Goal: Information Seeking & Learning: Learn about a topic

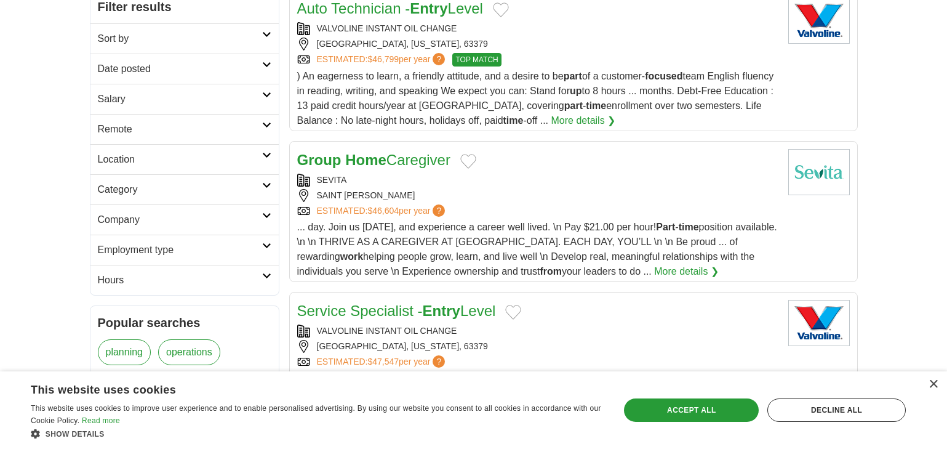
scroll to position [185, 0]
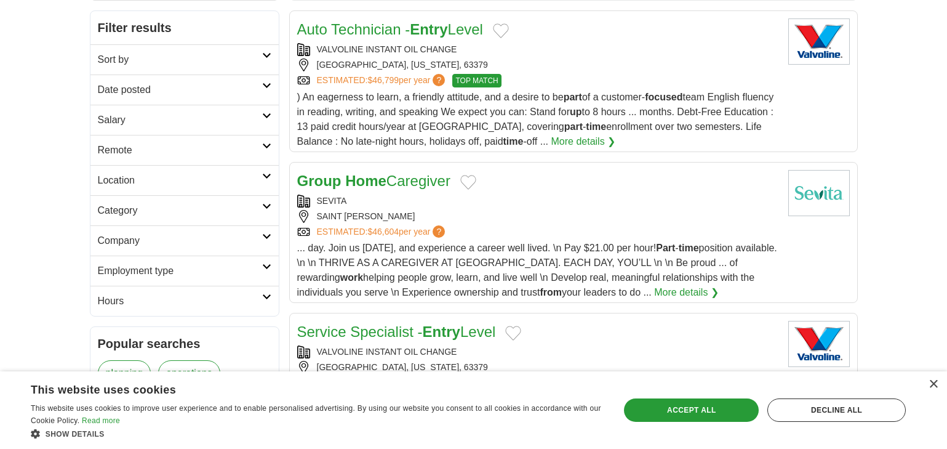
click at [262, 55] on icon at bounding box center [266, 55] width 9 height 6
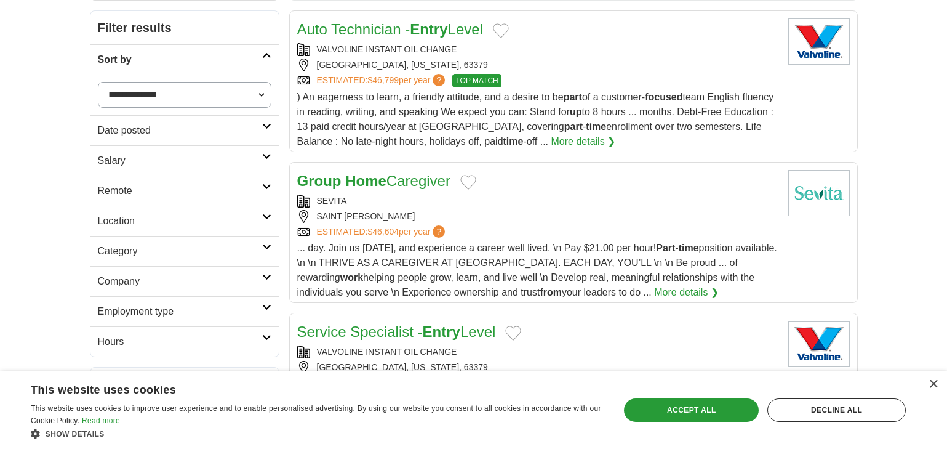
click at [260, 97] on select "**********" at bounding box center [185, 95] width 174 height 26
click at [260, 90] on select "**********" at bounding box center [185, 95] width 174 height 26
click at [270, 304] on icon at bounding box center [266, 307] width 9 height 6
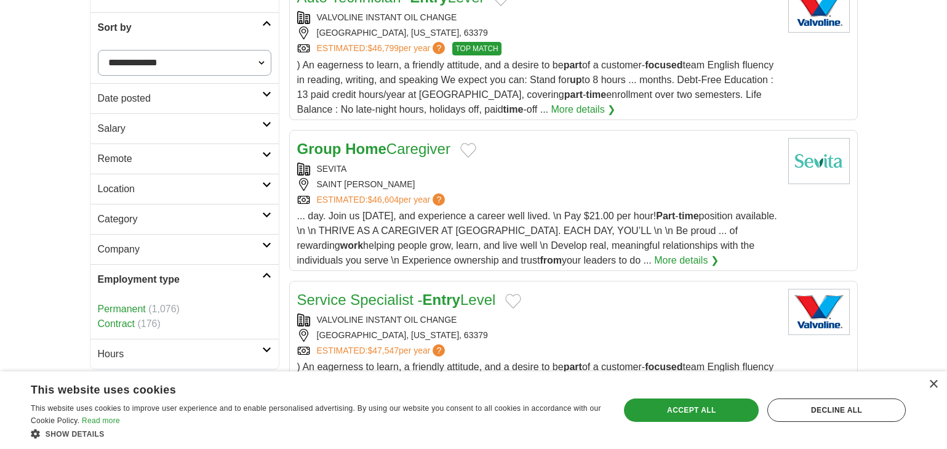
scroll to position [246, 0]
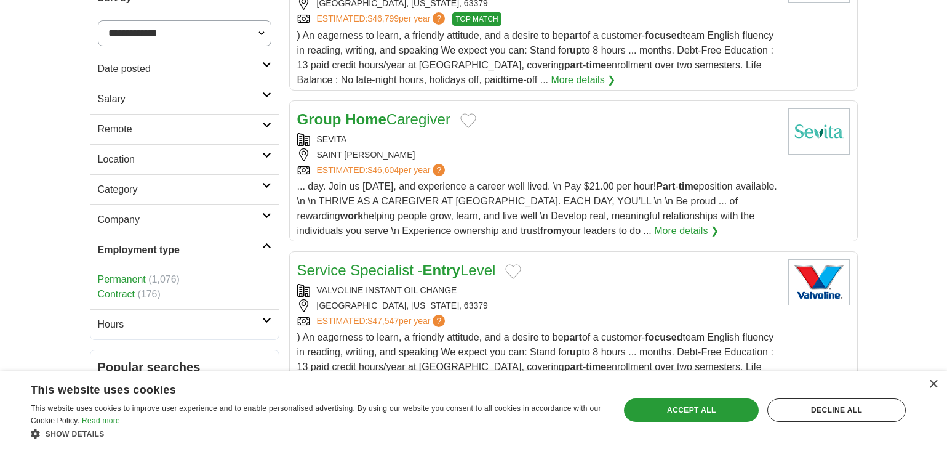
click at [269, 244] on icon at bounding box center [266, 246] width 9 height 6
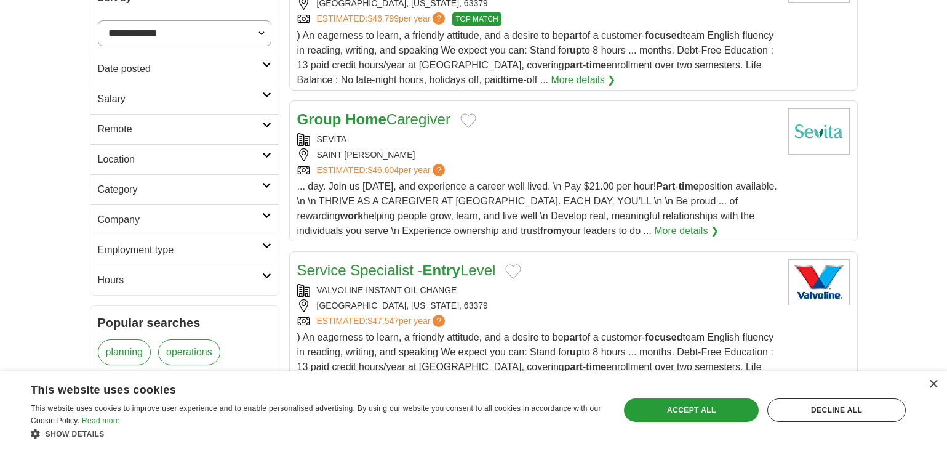
click at [265, 273] on icon at bounding box center [266, 276] width 9 height 6
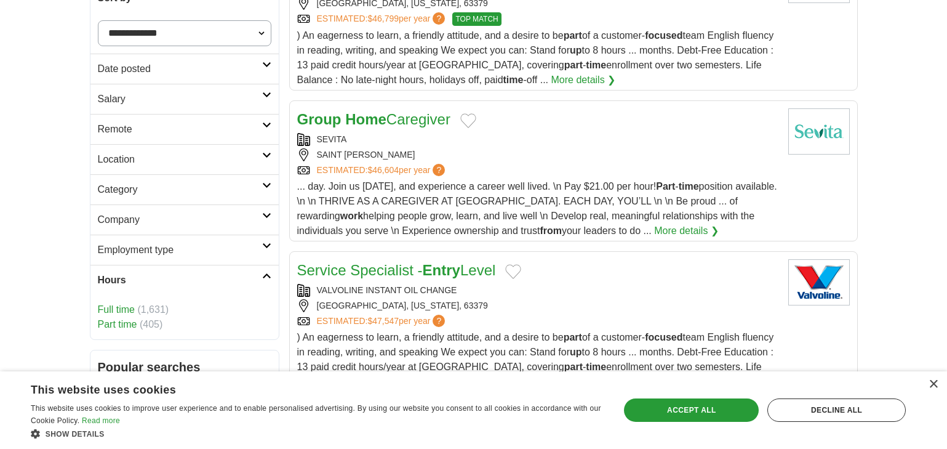
click at [131, 324] on link "Part time" at bounding box center [117, 324] width 39 height 10
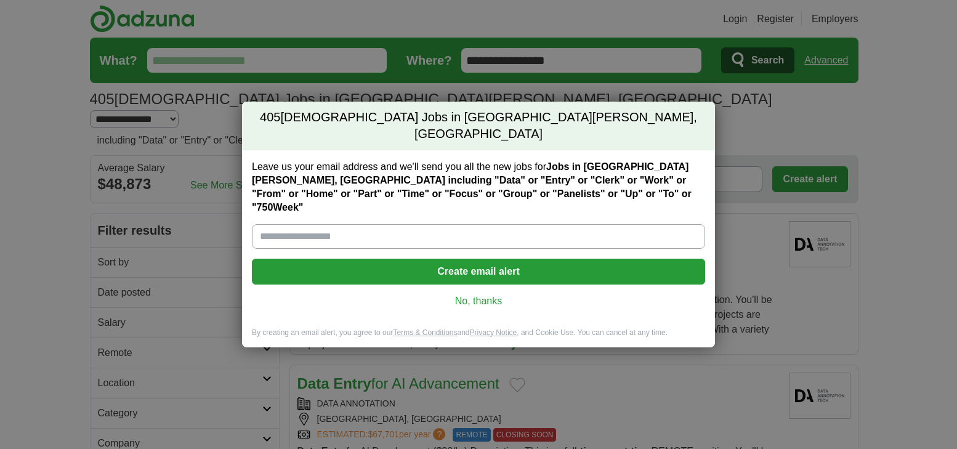
click at [470, 294] on link "No, thanks" at bounding box center [478, 301] width 433 height 14
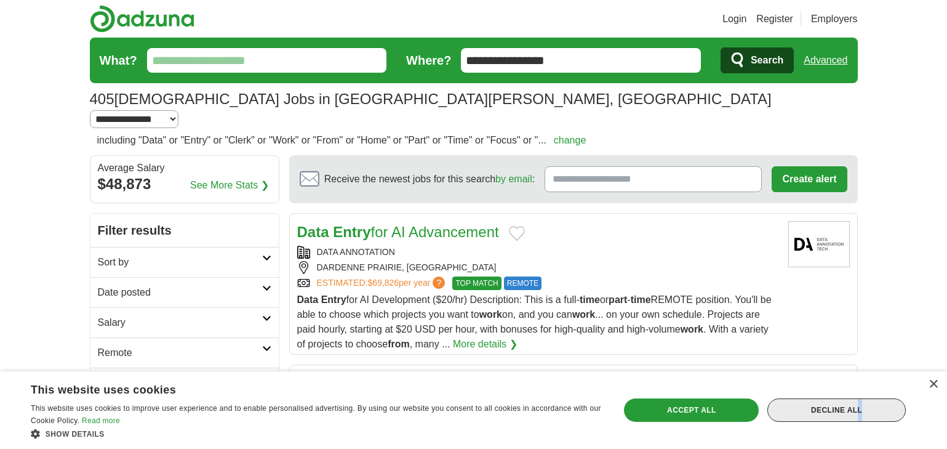
click at [820, 407] on div "Decline all" at bounding box center [837, 409] width 139 height 23
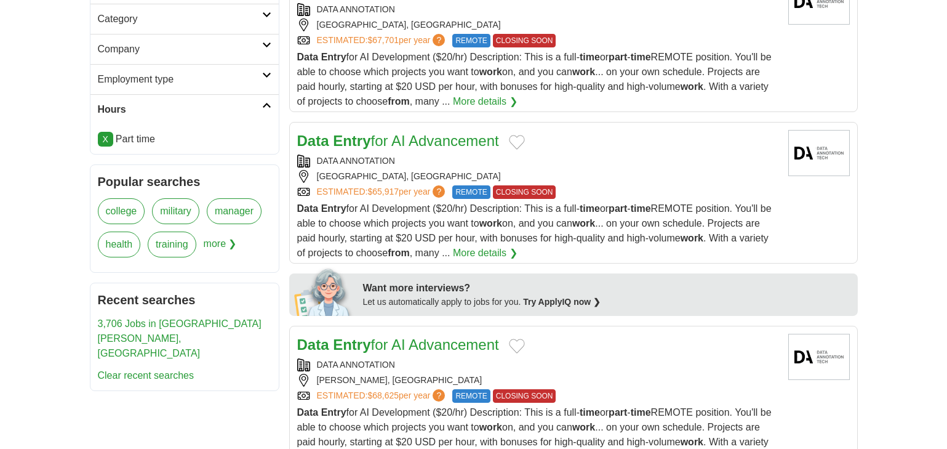
scroll to position [431, 0]
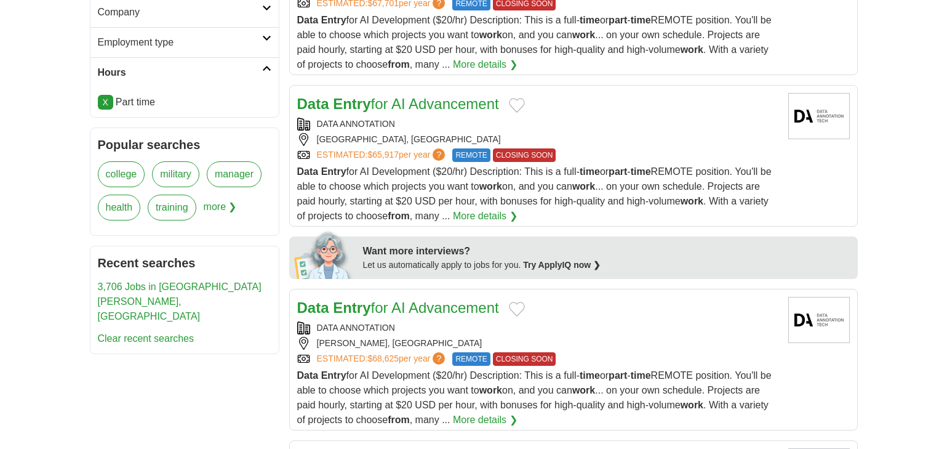
click at [148, 333] on link "Clear recent searches" at bounding box center [146, 338] width 97 height 10
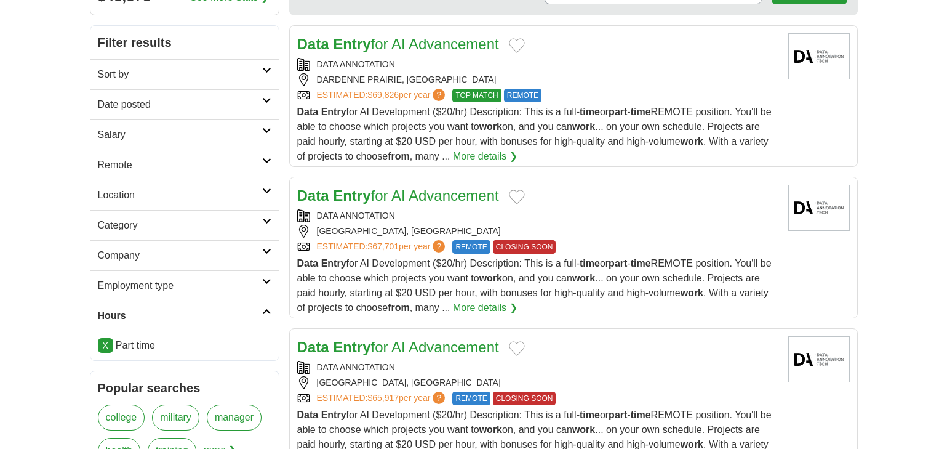
scroll to position [185, 0]
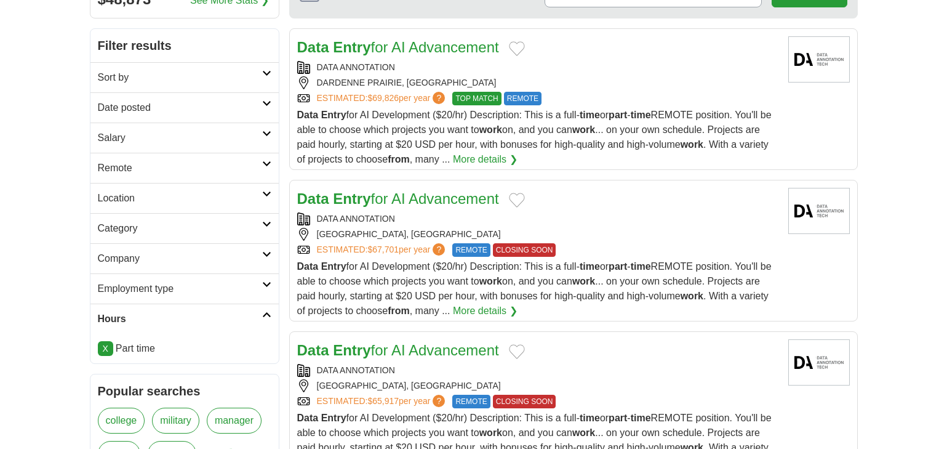
click at [518, 152] on link "More details ❯" at bounding box center [485, 159] width 65 height 15
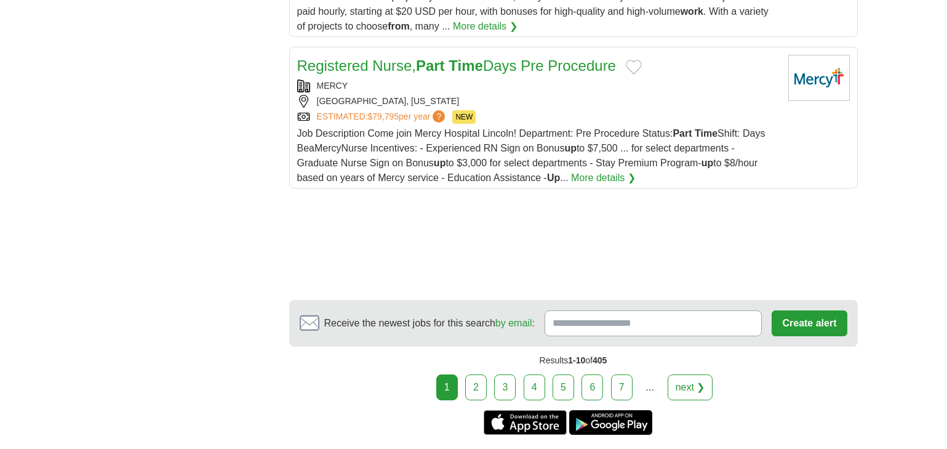
scroll to position [1662, 0]
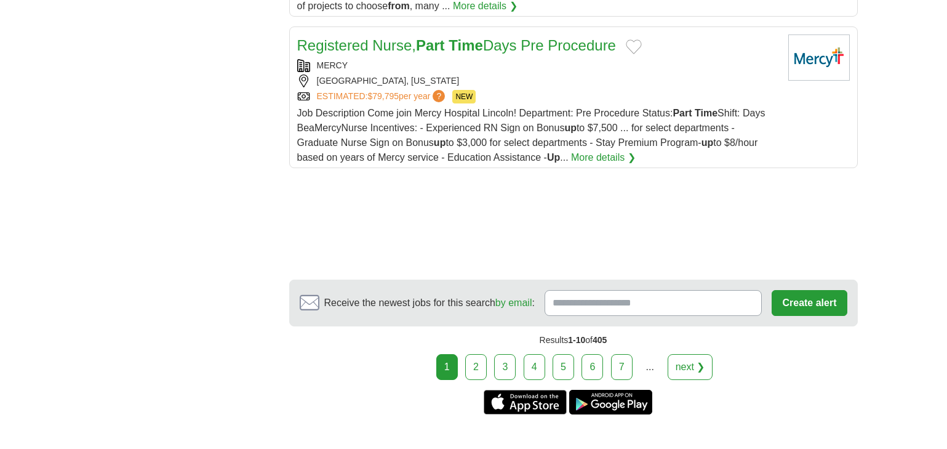
click at [481, 354] on link "2" at bounding box center [476, 367] width 22 height 26
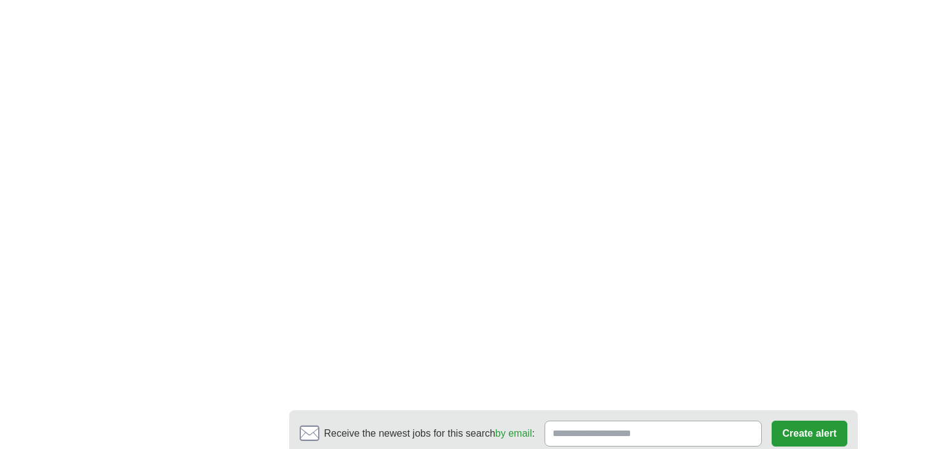
scroll to position [2093, 0]
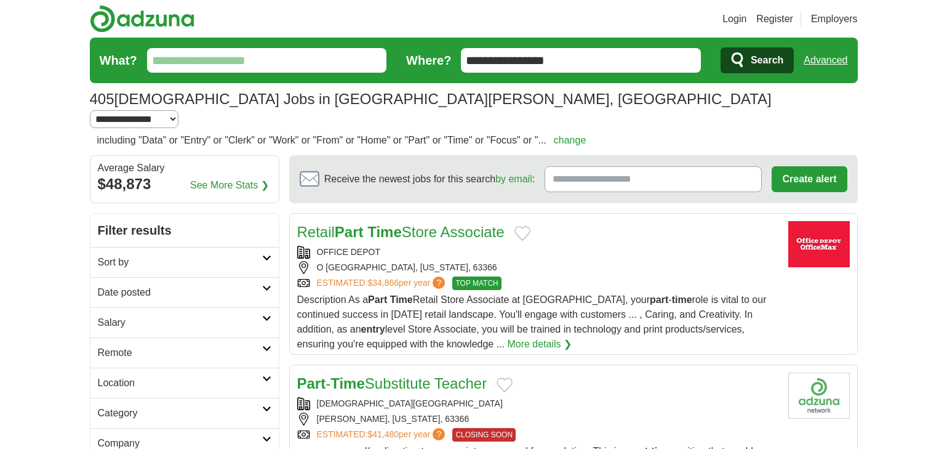
click at [265, 376] on icon at bounding box center [266, 379] width 9 height 6
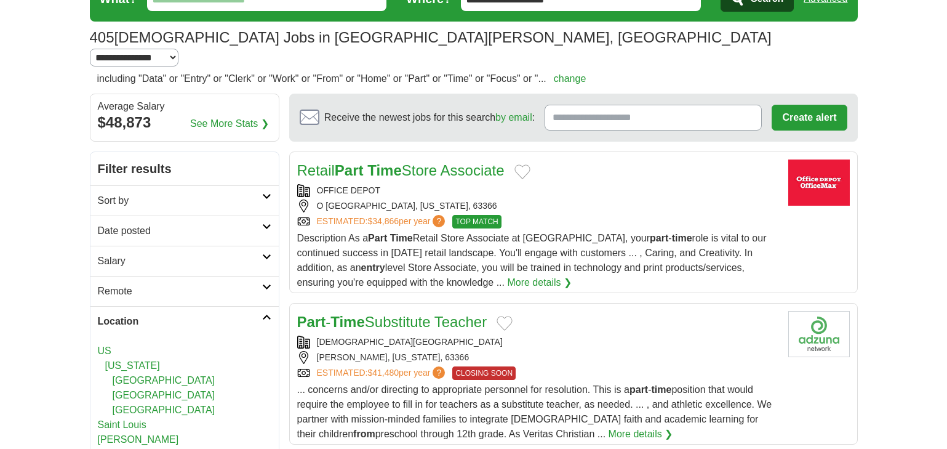
scroll to position [123, 0]
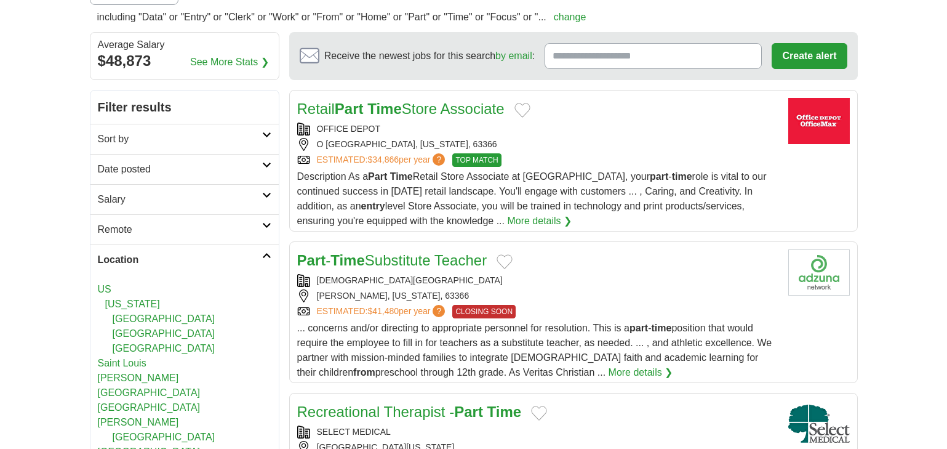
click at [163, 313] on link "[GEOGRAPHIC_DATA]" at bounding box center [164, 318] width 103 height 10
click at [134, 313] on link "[GEOGRAPHIC_DATA]" at bounding box center [164, 318] width 103 height 10
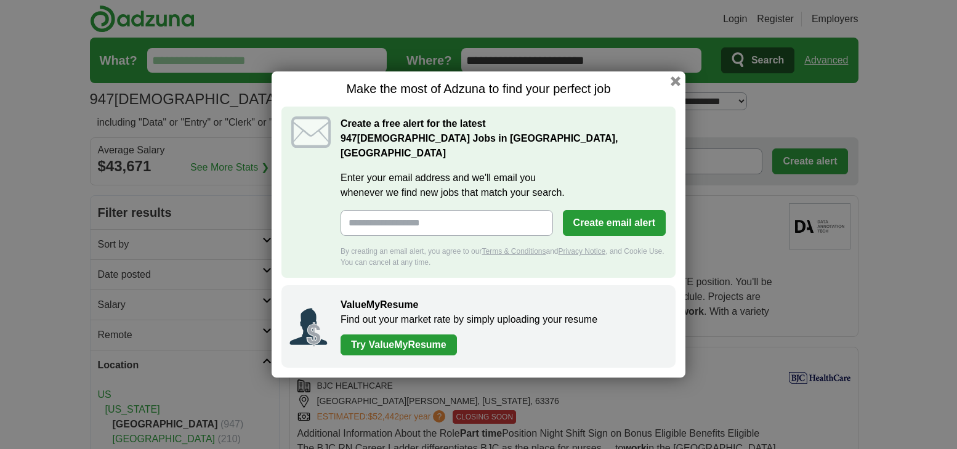
click at [676, 86] on button "button" at bounding box center [675, 81] width 10 height 10
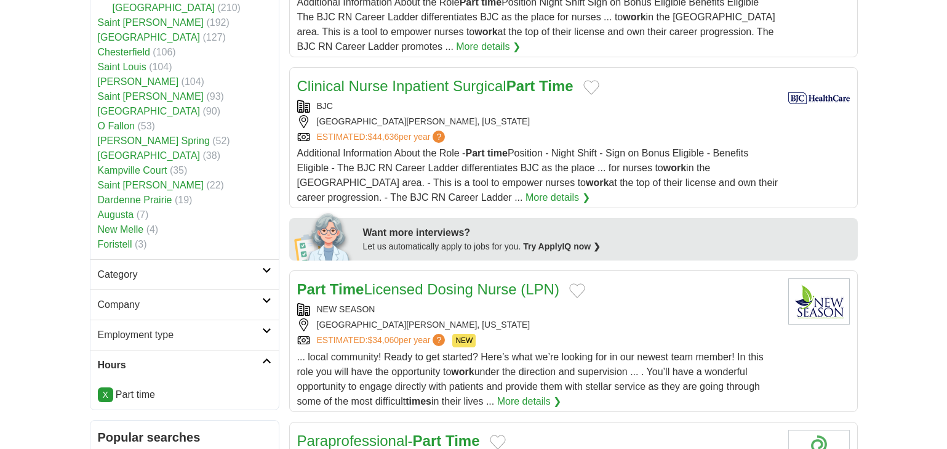
scroll to position [492, 0]
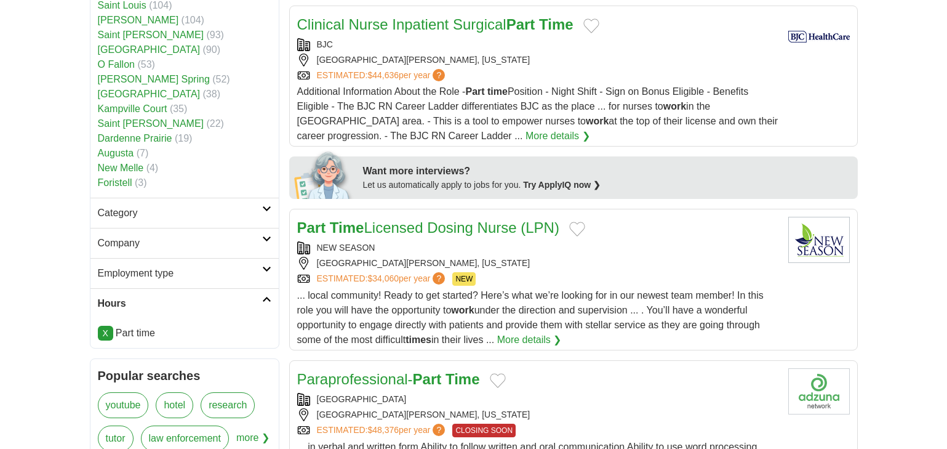
click at [267, 265] on link "Employment type" at bounding box center [184, 273] width 188 height 30
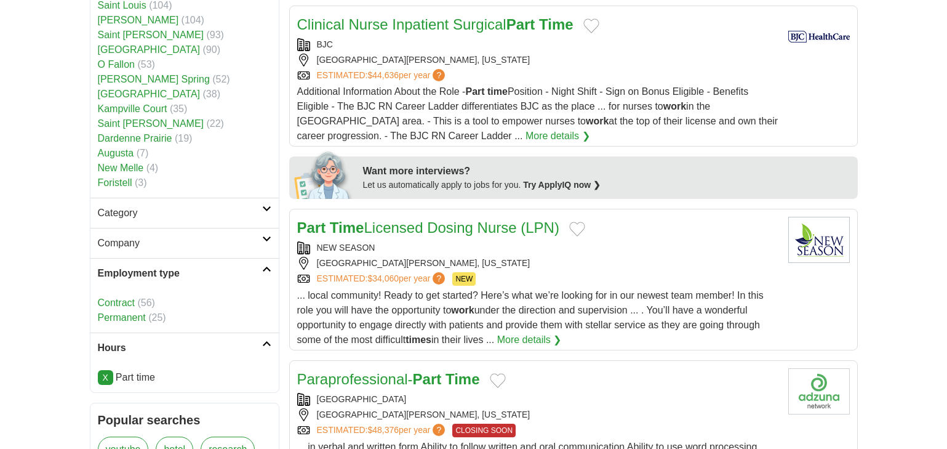
click at [267, 265] on link "Employment type" at bounding box center [184, 273] width 188 height 30
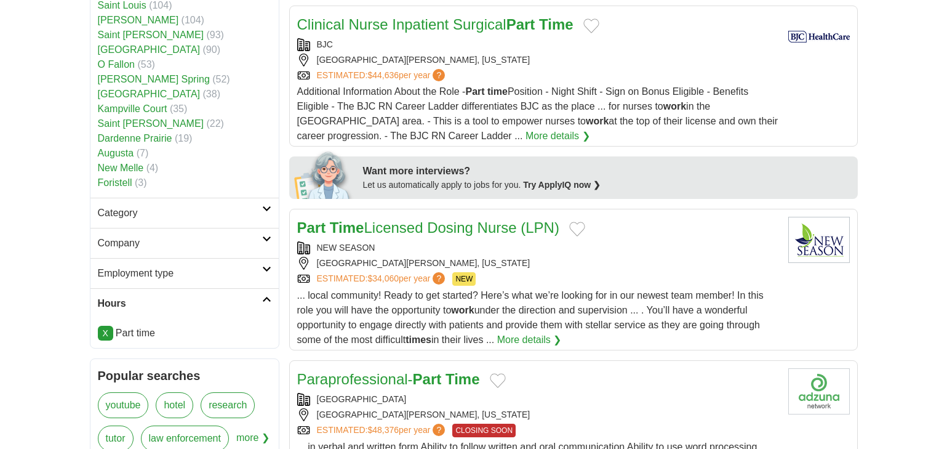
click at [265, 207] on icon at bounding box center [266, 209] width 9 height 6
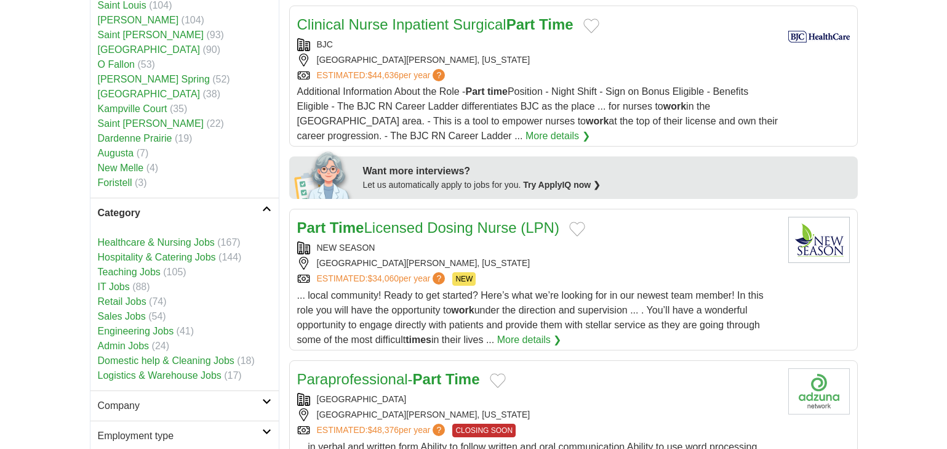
click at [265, 207] on icon at bounding box center [266, 209] width 9 height 6
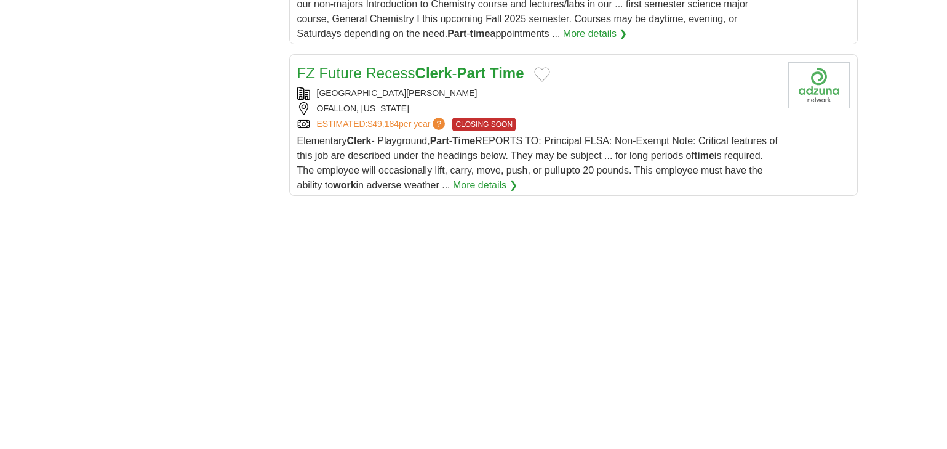
scroll to position [1662, 0]
